Goal: Check status

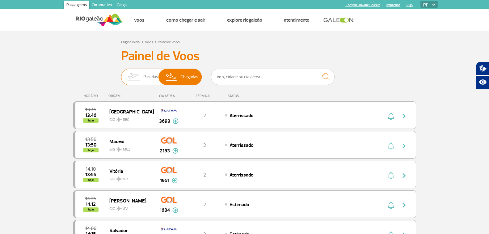
click at [144, 78] on span "Partidas" at bounding box center [150, 77] width 15 height 16
click at [121, 74] on input "Partidas Chegadas" at bounding box center [121, 74] width 0 height 0
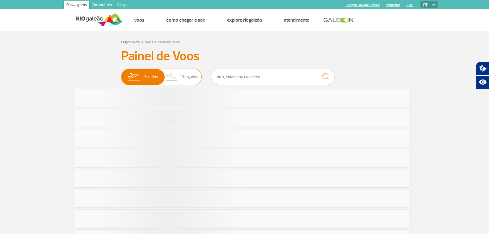
click at [181, 75] on span "Chegadas" at bounding box center [189, 77] width 18 height 16
click at [121, 74] on input "Partidas Chegadas" at bounding box center [121, 74] width 0 height 0
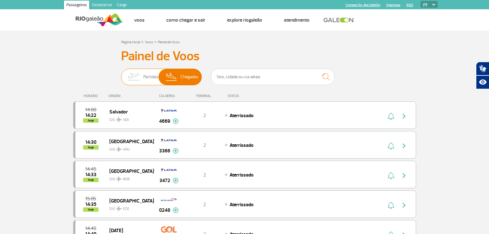
click at [145, 80] on span "Partidas" at bounding box center [150, 77] width 15 height 16
click at [121, 74] on input "Partidas Chegadas" at bounding box center [121, 74] width 0 height 0
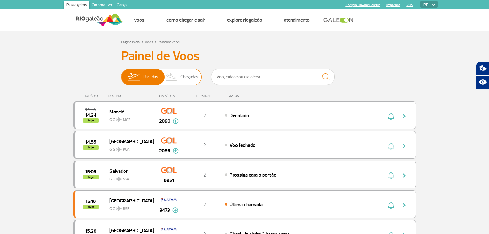
click at [188, 75] on span "Chegadas" at bounding box center [189, 77] width 18 height 16
click at [121, 74] on input "Partidas Chegadas" at bounding box center [121, 74] width 0 height 0
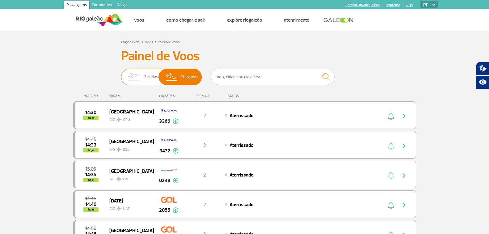
click at [138, 78] on img at bounding box center [133, 77] width 19 height 16
click at [121, 74] on input "Partidas Chegadas" at bounding box center [121, 74] width 0 height 0
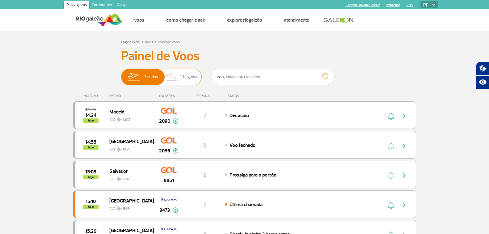
click at [182, 76] on span "Chegadas" at bounding box center [189, 77] width 18 height 16
click at [121, 74] on input "Partidas Chegadas" at bounding box center [121, 74] width 0 height 0
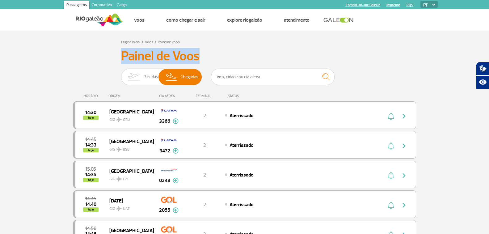
drag, startPoint x: 206, startPoint y: 57, endPoint x: 99, endPoint y: 57, distance: 107.4
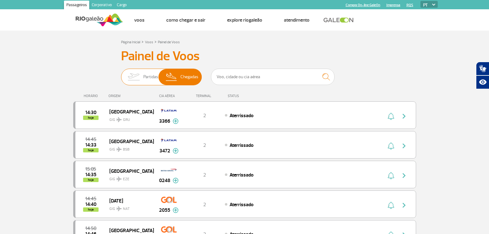
click at [136, 74] on img at bounding box center [133, 77] width 19 height 16
click at [121, 74] on input "Partidas Chegadas" at bounding box center [121, 74] width 0 height 0
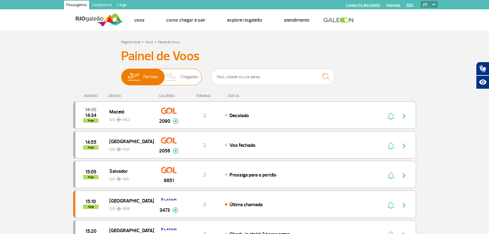
click at [179, 76] on img at bounding box center [171, 77] width 18 height 16
click at [121, 74] on input "Partidas Chegadas" at bounding box center [121, 74] width 0 height 0
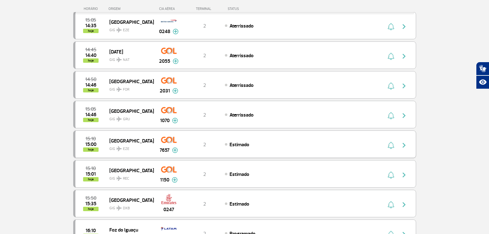
scroll to position [123, 0]
